Goal: Task Accomplishment & Management: Use online tool/utility

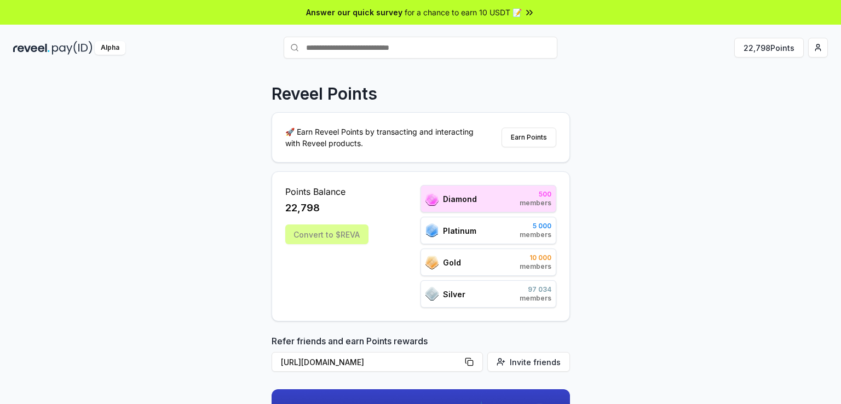
click at [337, 232] on div "Convert to $REVA" at bounding box center [326, 235] width 83 height 20
click at [361, 205] on div "22,798" at bounding box center [326, 207] width 83 height 15
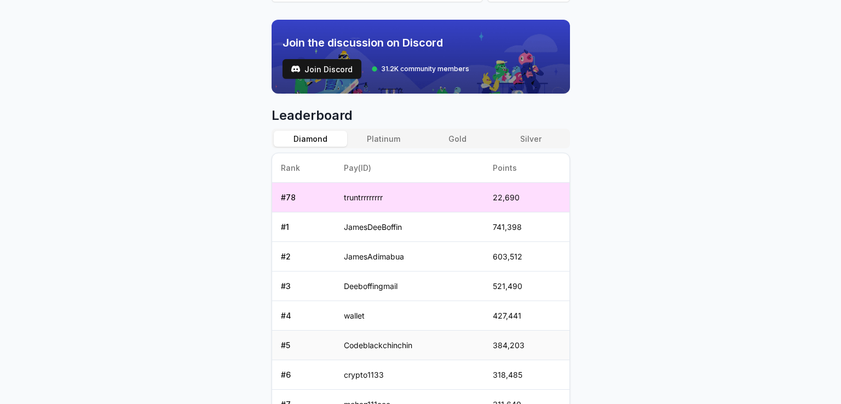
scroll to position [383, 0]
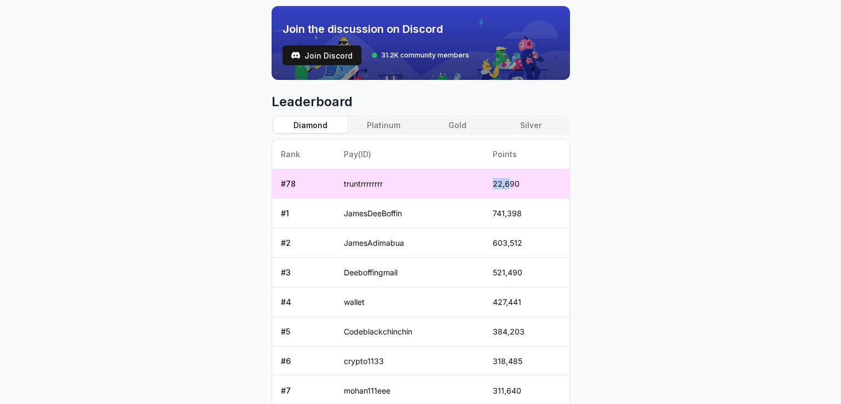
drag, startPoint x: 511, startPoint y: 182, endPoint x: 488, endPoint y: 184, distance: 22.6
click at [488, 184] on td "22,690" at bounding box center [526, 184] width 85 height 30
click at [597, 202] on body "Answer our quick survey for a chance to earn 10 USDT 📝 Alpha 22,798 Points Reve…" at bounding box center [420, 202] width 841 height 404
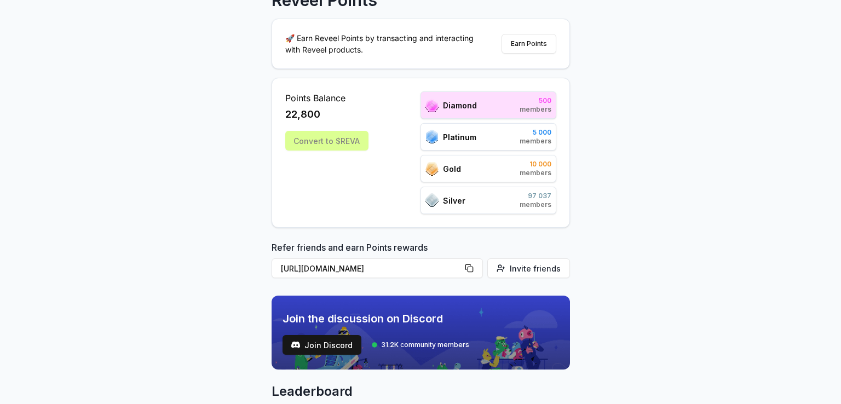
scroll to position [0, 0]
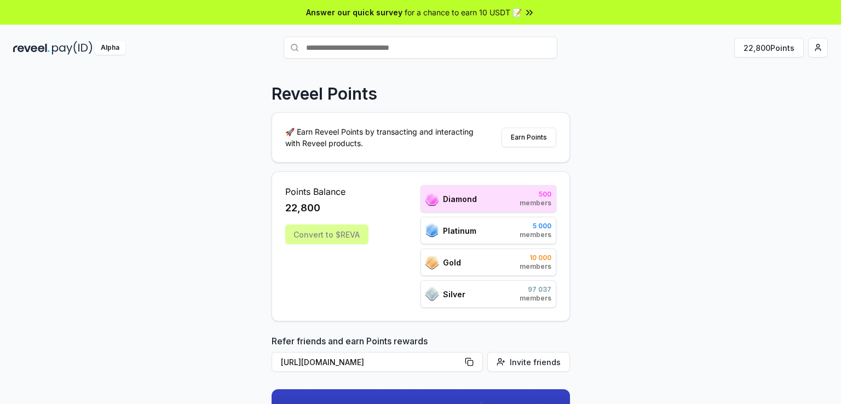
click at [317, 237] on div "Convert to $REVA" at bounding box center [326, 235] width 83 height 20
click at [317, 235] on div "Convert to $REVA" at bounding box center [326, 235] width 83 height 20
click at [317, 233] on div "Convert to $REVA" at bounding box center [326, 235] width 83 height 20
click at [317, 231] on div "Convert to $REVA" at bounding box center [326, 235] width 83 height 20
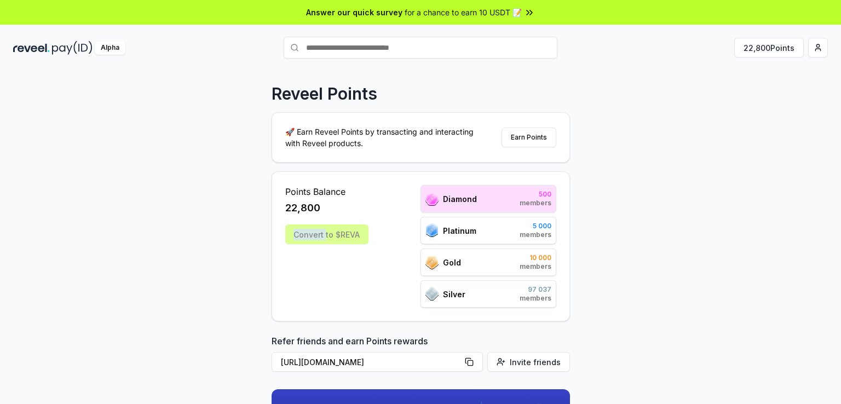
click at [317, 231] on div "Convert to $REVA" at bounding box center [326, 235] width 83 height 20
drag, startPoint x: 317, startPoint y: 231, endPoint x: 304, endPoint y: 200, distance: 32.6
click at [317, 228] on div "Convert to $REVA" at bounding box center [326, 235] width 83 height 20
click at [304, 200] on span "22,800" at bounding box center [302, 207] width 35 height 15
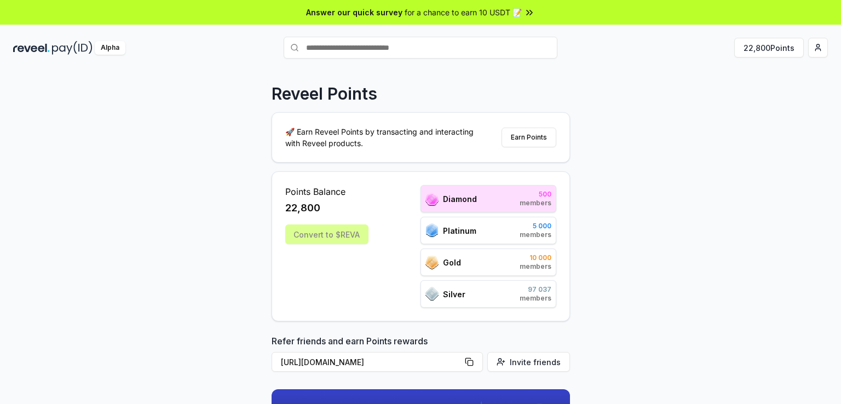
click at [740, 195] on div "Reveel Points 🚀 Earn Reveel Points by transacting and interacting with Reveel p…" at bounding box center [420, 248] width 841 height 373
click at [751, 220] on div "Reveel Points 🚀 Earn Reveel Points by transacting and interacting with Reveel p…" at bounding box center [420, 248] width 841 height 373
